Goal: Information Seeking & Learning: Learn about a topic

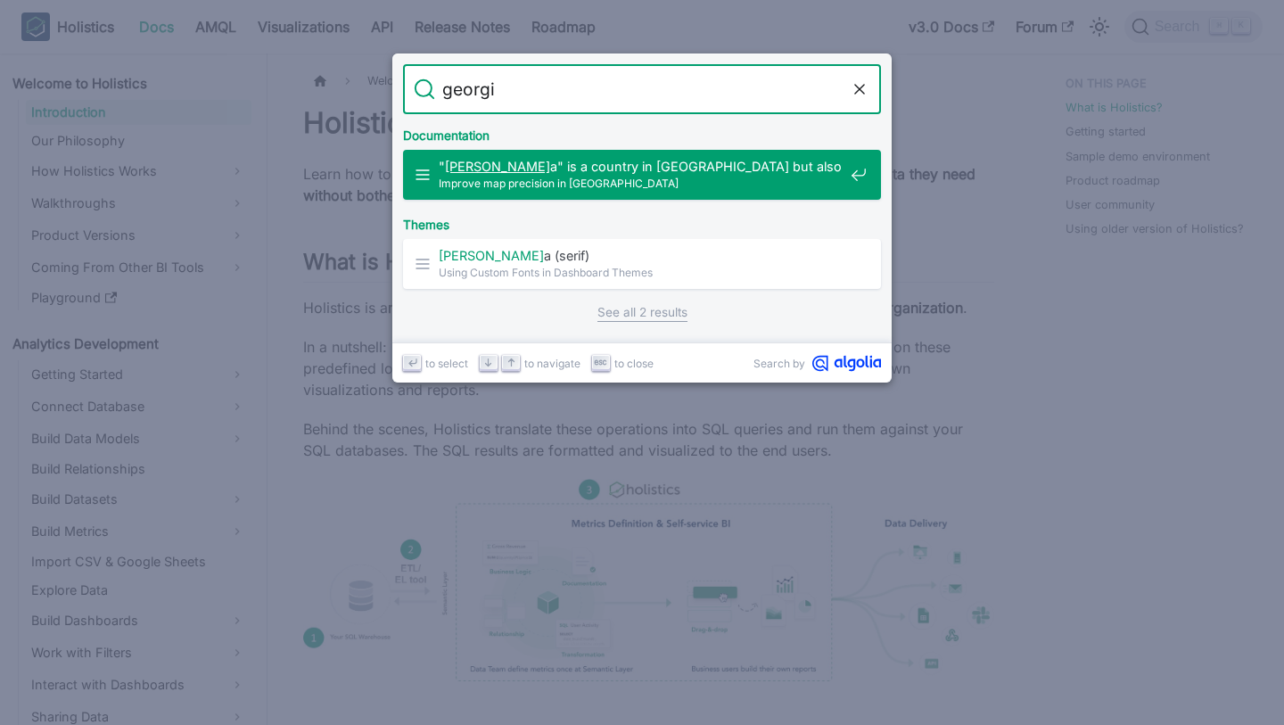
type input "[US_STATE]"
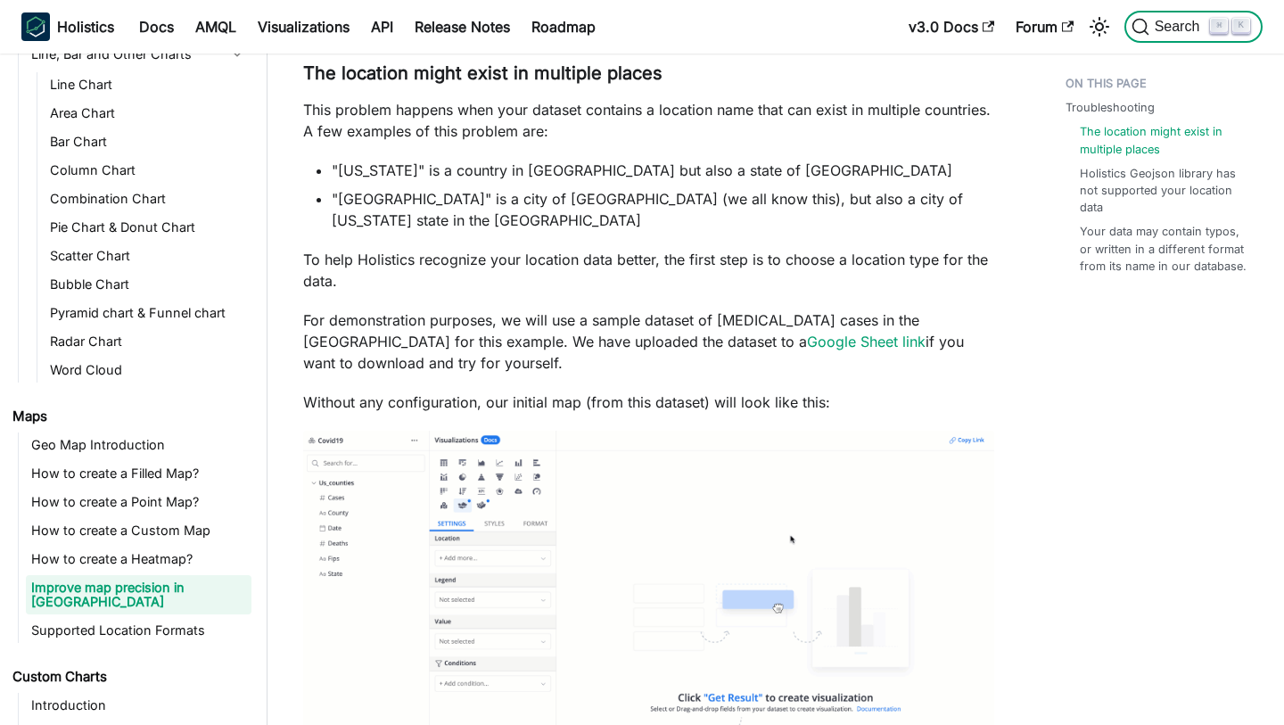
scroll to position [408, 0]
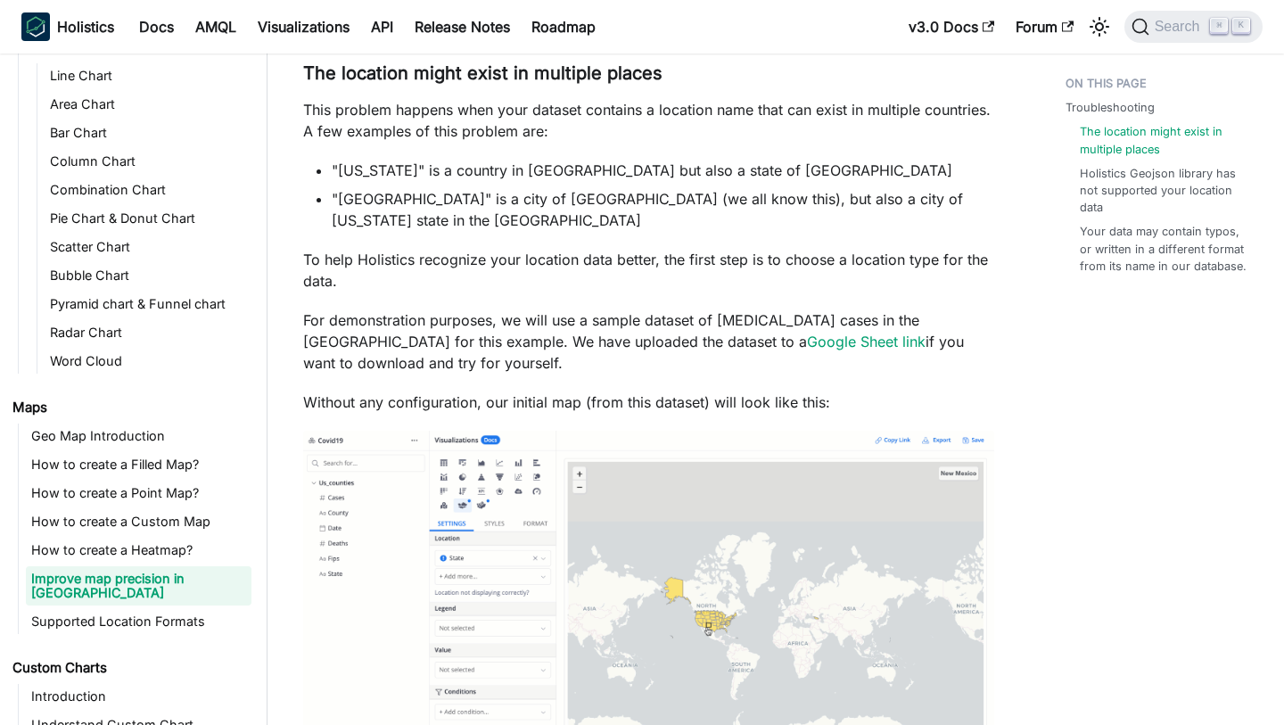
click at [921, 99] on p "This problem happens when your dataset contains a location name that can exist …" at bounding box center [648, 120] width 691 height 43
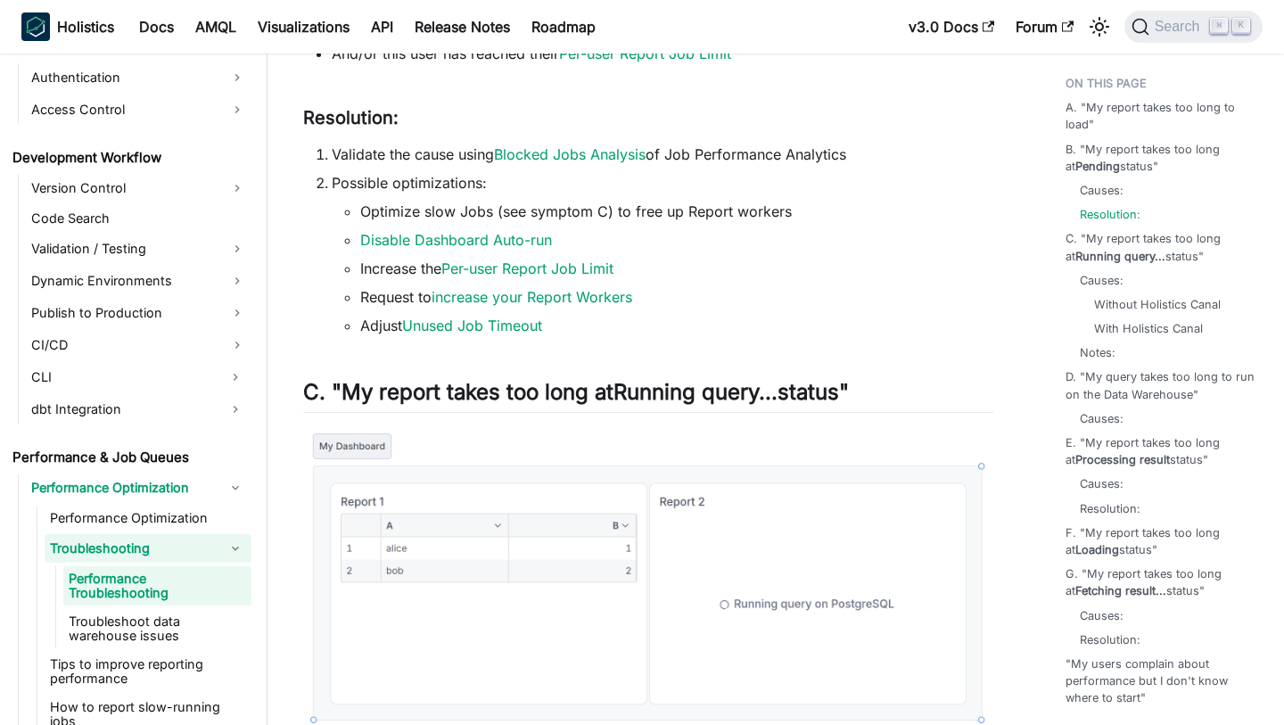
scroll to position [1142, 0]
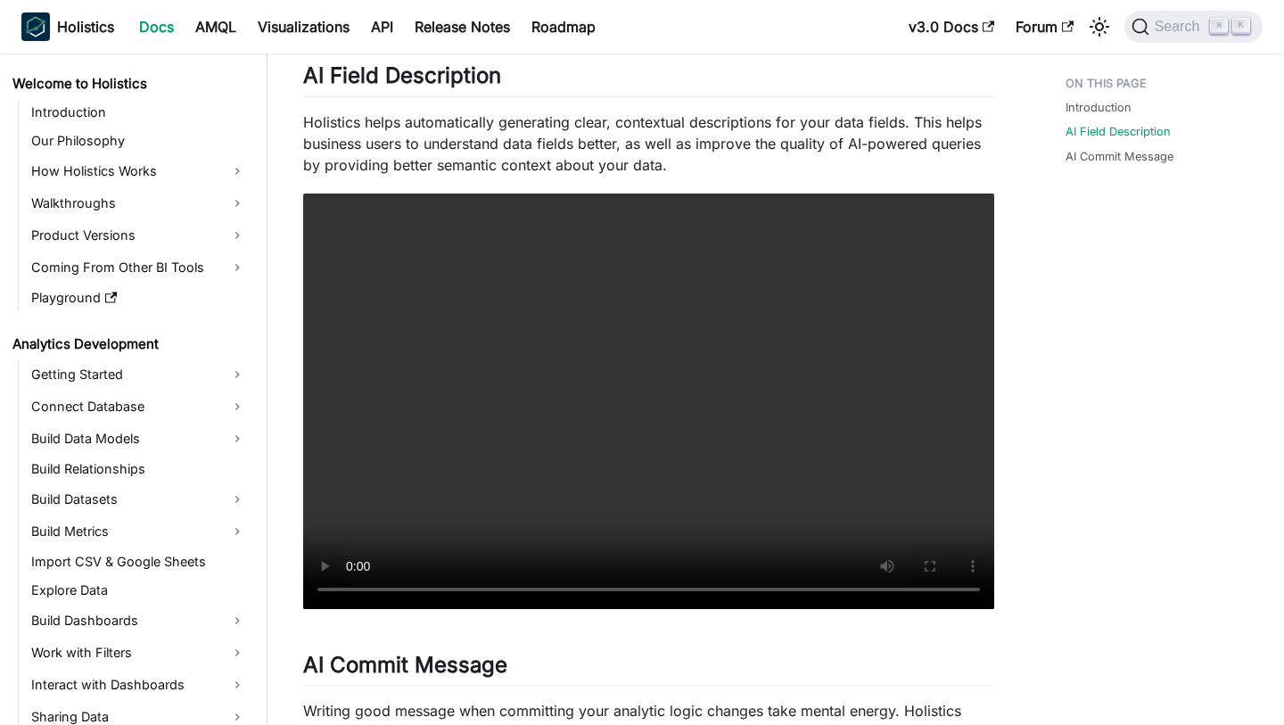
scroll to position [579, 0]
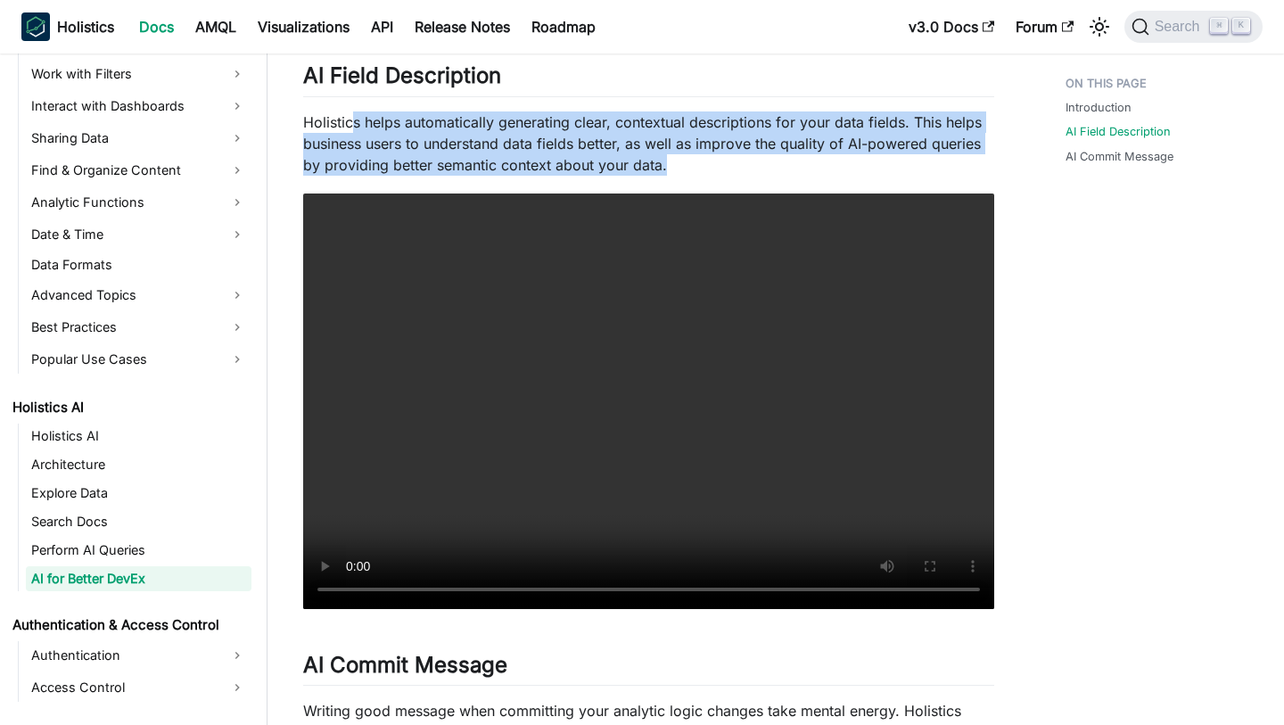
drag, startPoint x: 353, startPoint y: 121, endPoint x: 696, endPoint y: 169, distance: 345.8
click at [700, 169] on p "Holistics helps automatically generating clear, contextual descriptions for you…" at bounding box center [648, 143] width 691 height 64
click at [696, 169] on p "Holistics helps automatically generating clear, contextual descriptions for you…" at bounding box center [648, 143] width 691 height 64
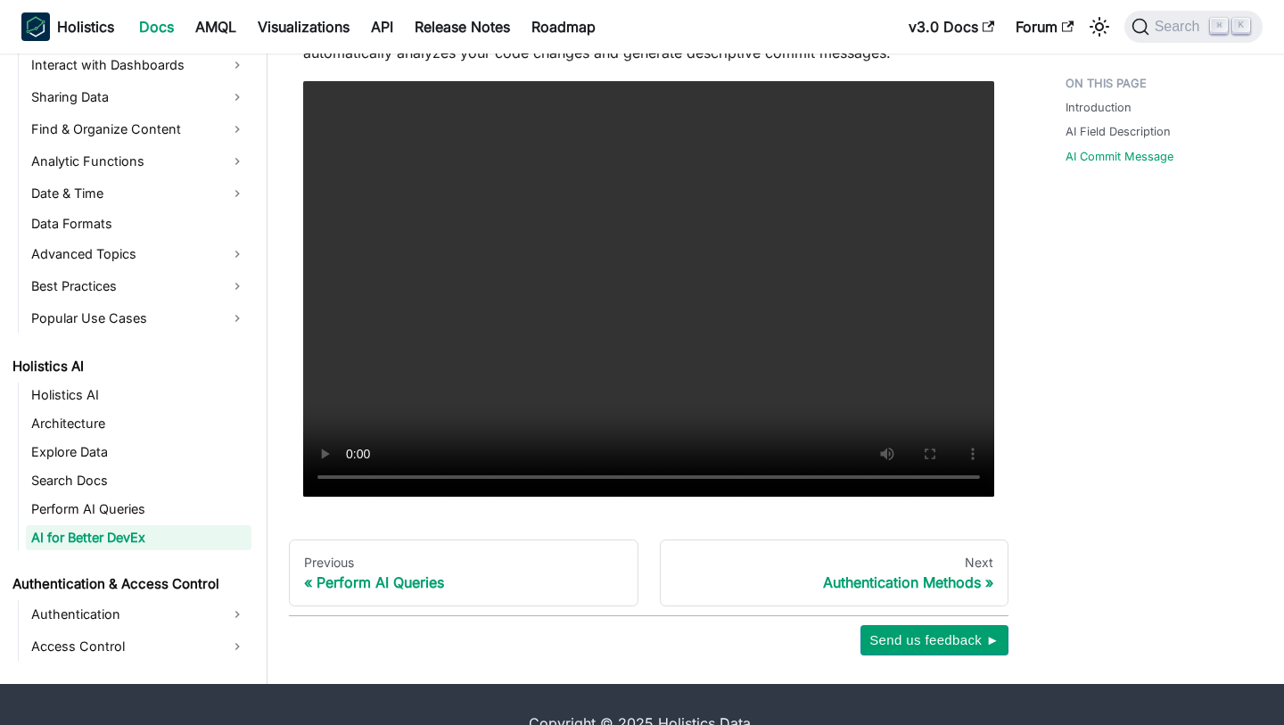
scroll to position [941, 0]
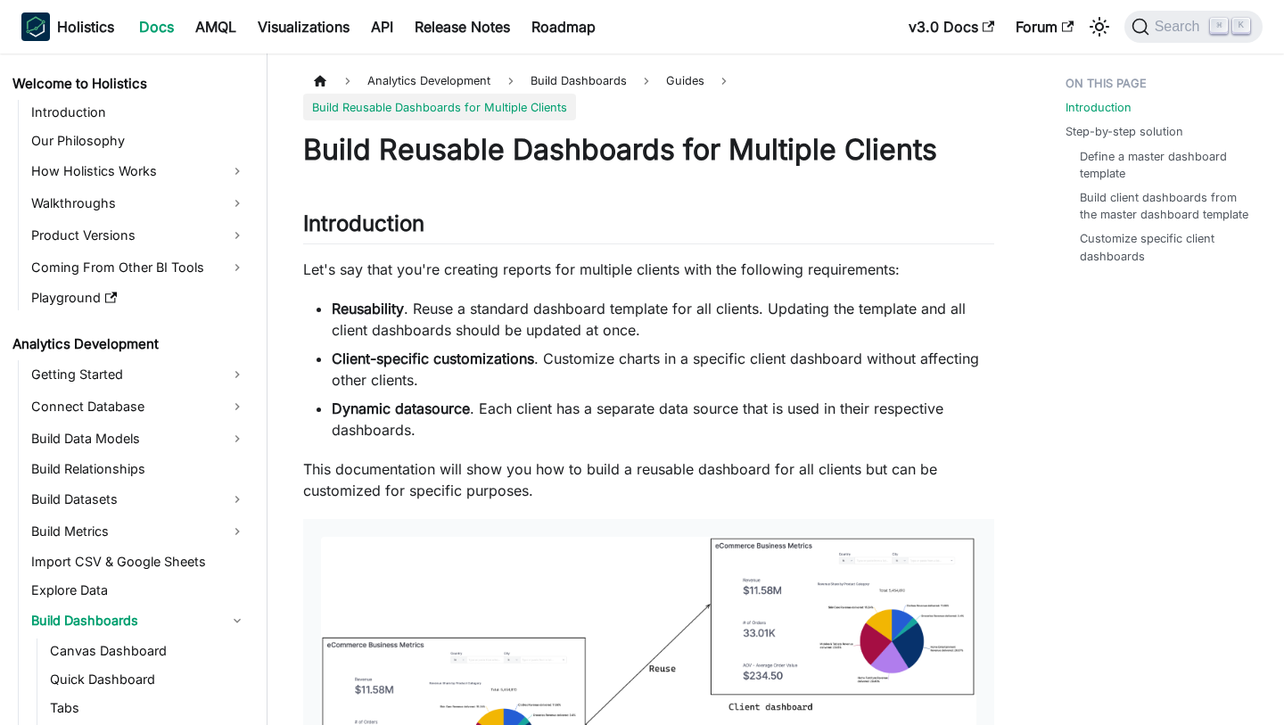
scroll to position [130, 0]
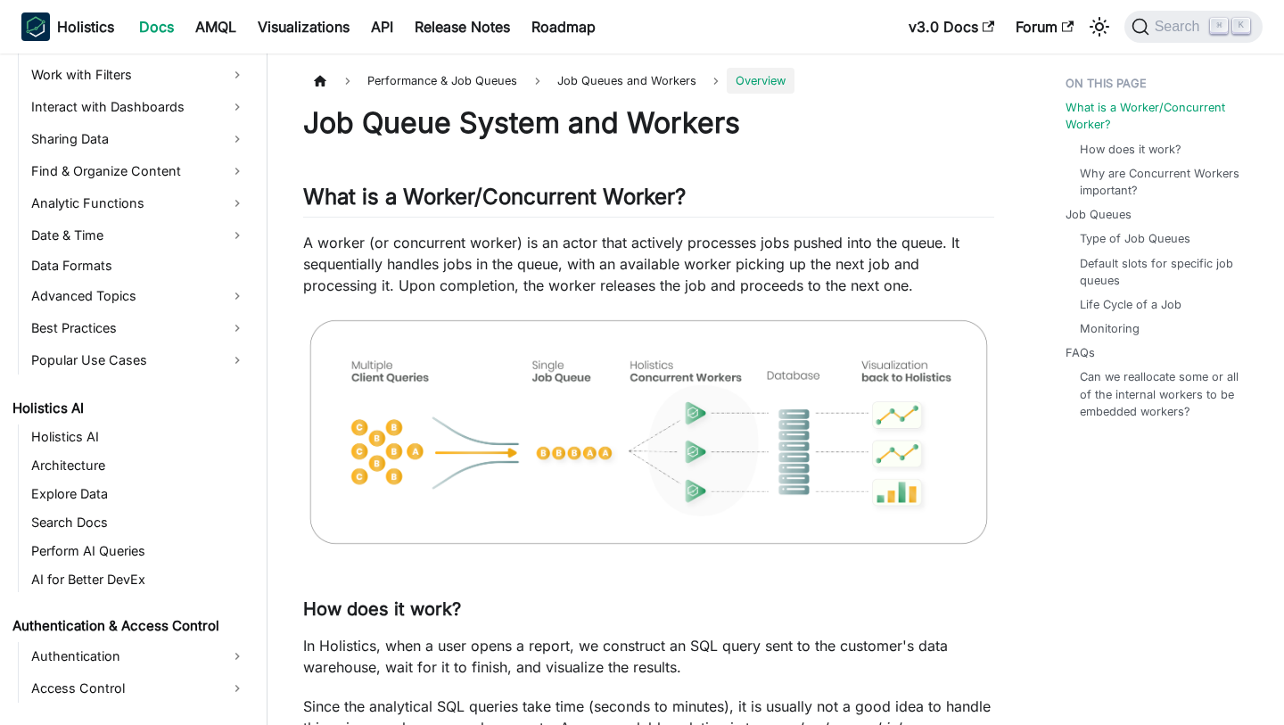
scroll to position [889, 0]
